Goal: Transaction & Acquisition: Purchase product/service

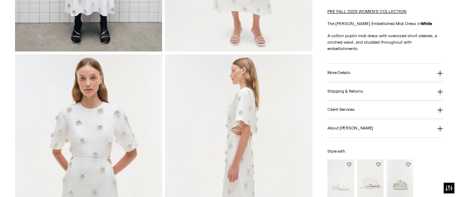
click at [458, 68] on html "Press Alt+1 for screen-reader mode, Alt+0 to cancel Accessibility Screen-Reader…" at bounding box center [229, 98] width 458 height 197
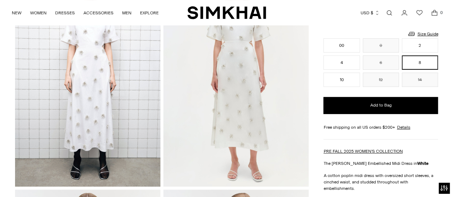
scroll to position [80, 0]
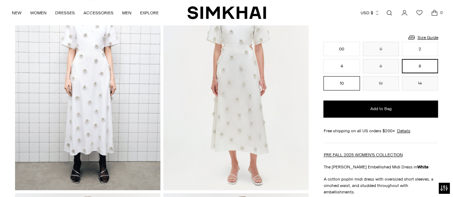
click at [339, 87] on button "10" at bounding box center [341, 83] width 36 height 14
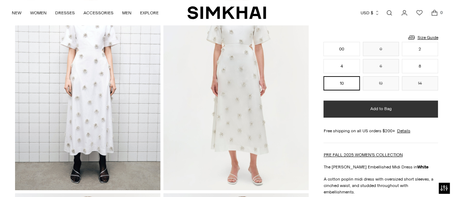
click at [377, 113] on button "Add to Bag" at bounding box center [380, 109] width 115 height 17
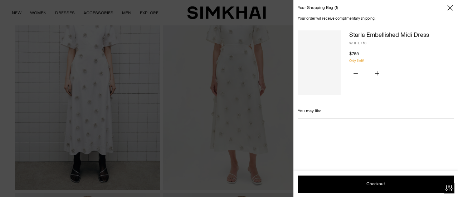
click at [457, 35] on div "Starla Embellished Midi Dress WHITE / 10 $765 Unit price / per You have the max…" at bounding box center [376, 64] width 165 height 69
click at [452, 5] on icon "Close" at bounding box center [451, 7] width 6 height 7
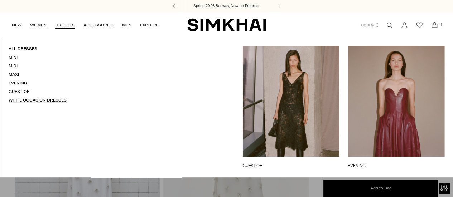
click at [29, 101] on link "White Occasion Dresses" at bounding box center [38, 100] width 58 height 5
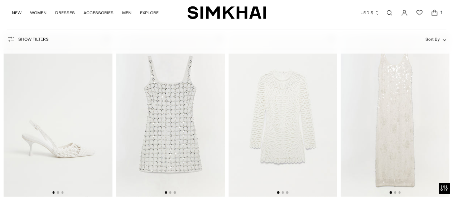
scroll to position [1068, 0]
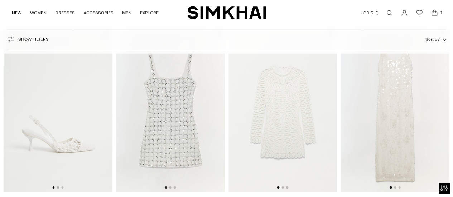
click at [390, 110] on img at bounding box center [395, 110] width 109 height 163
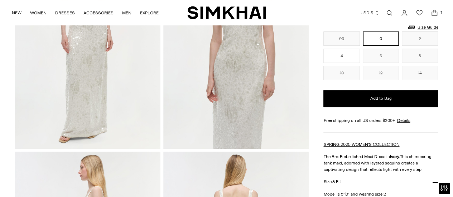
scroll to position [111, 0]
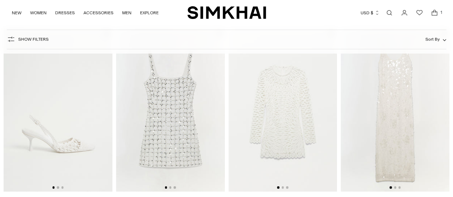
scroll to position [1068, 0]
click at [181, 113] on img at bounding box center [170, 110] width 109 height 163
click at [303, 98] on img at bounding box center [282, 110] width 109 height 163
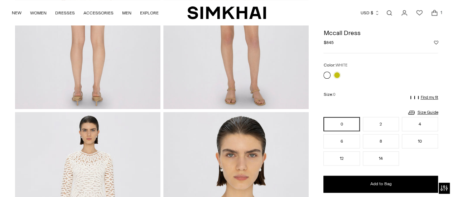
scroll to position [173, 0]
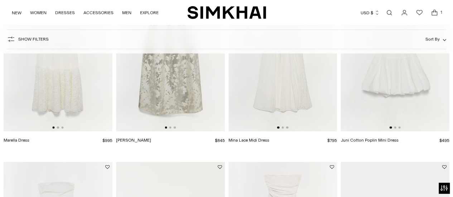
scroll to position [445, 0]
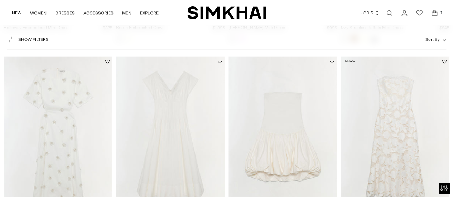
click at [58, 115] on img at bounding box center [58, 138] width 109 height 163
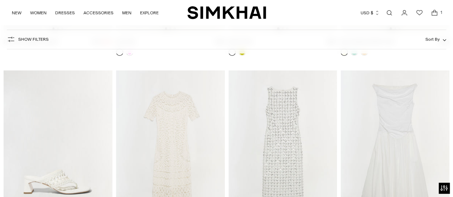
scroll to position [1266, 0]
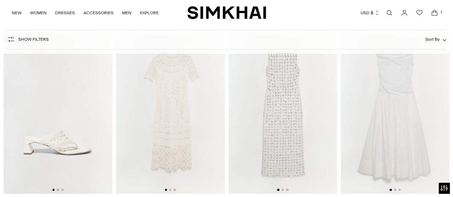
click at [285, 123] on img at bounding box center [282, 112] width 109 height 163
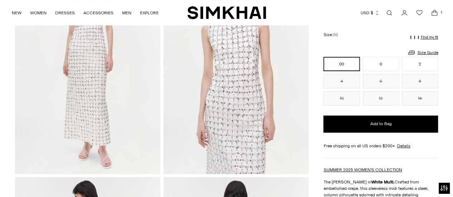
drag, startPoint x: 0, startPoint y: 0, endPoint x: 458, endPoint y: 44, distance: 460.2
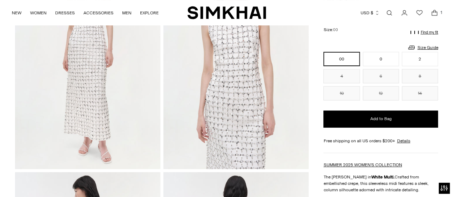
click at [252, 74] on img at bounding box center [235, 60] width 145 height 218
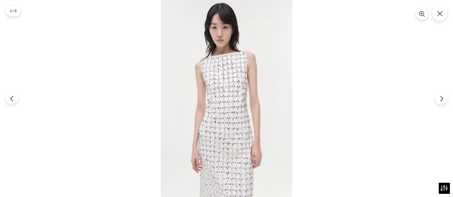
click at [233, 83] on img at bounding box center [226, 98] width 131 height 197
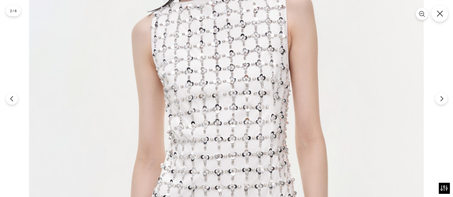
click at [441, 14] on icon "Close" at bounding box center [440, 13] width 6 height 6
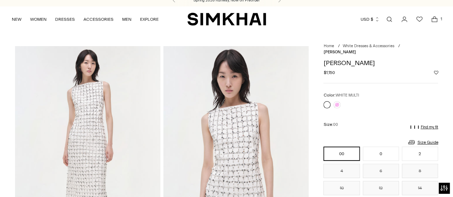
scroll to position [0, 0]
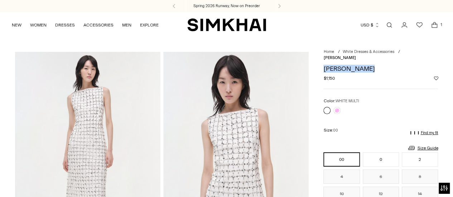
drag, startPoint x: 374, startPoint y: 61, endPoint x: 323, endPoint y: 61, distance: 50.5
click at [323, 66] on h1 "[PERSON_NAME]" at bounding box center [380, 69] width 115 height 6
copy h1 "[PERSON_NAME]"
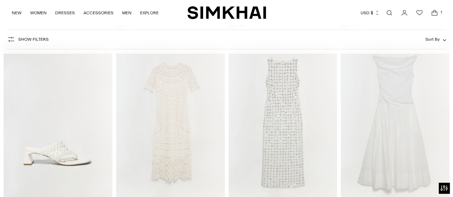
scroll to position [1251, 0]
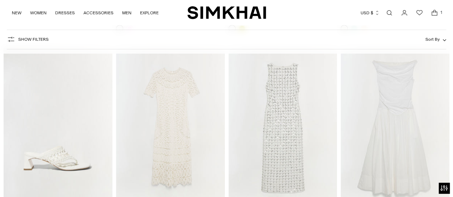
click at [167, 125] on img at bounding box center [170, 128] width 109 height 163
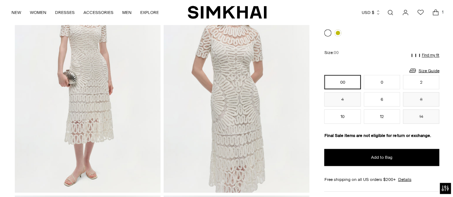
scroll to position [59, 0]
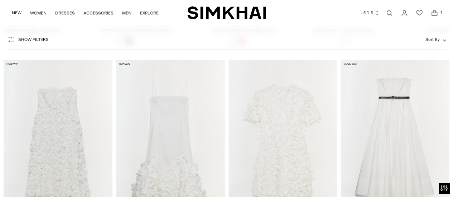
scroll to position [3257, 0]
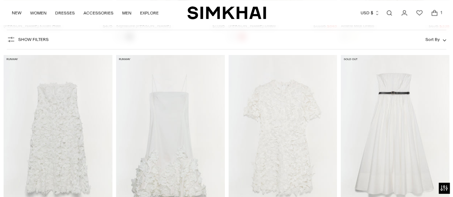
click at [286, 118] on img at bounding box center [282, 136] width 109 height 163
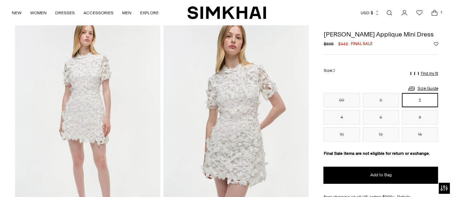
scroll to position [32, 0]
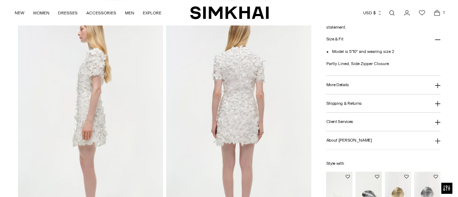
scroll to position [271, 0]
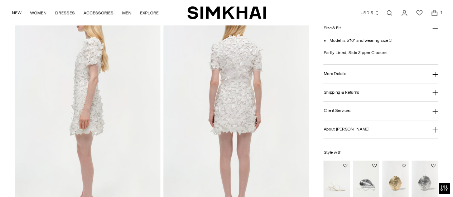
click at [436, 12] on icon "Open cart modal" at bounding box center [434, 12] width 10 height 7
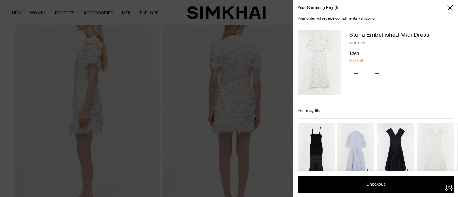
click at [386, 33] on link "Starla Embellished Midi Dress" at bounding box center [390, 34] width 80 height 7
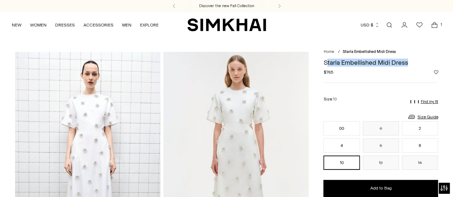
drag, startPoint x: 325, startPoint y: 64, endPoint x: 411, endPoint y: 61, distance: 86.0
click at [411, 61] on h1 "Starla Embellished Midi Dress" at bounding box center [380, 62] width 115 height 6
drag, startPoint x: 411, startPoint y: 61, endPoint x: 326, endPoint y: 61, distance: 85.2
click at [326, 61] on h1 "Starla Embellished Midi Dress" at bounding box center [380, 62] width 115 height 6
